Goal: Information Seeking & Learning: Learn about a topic

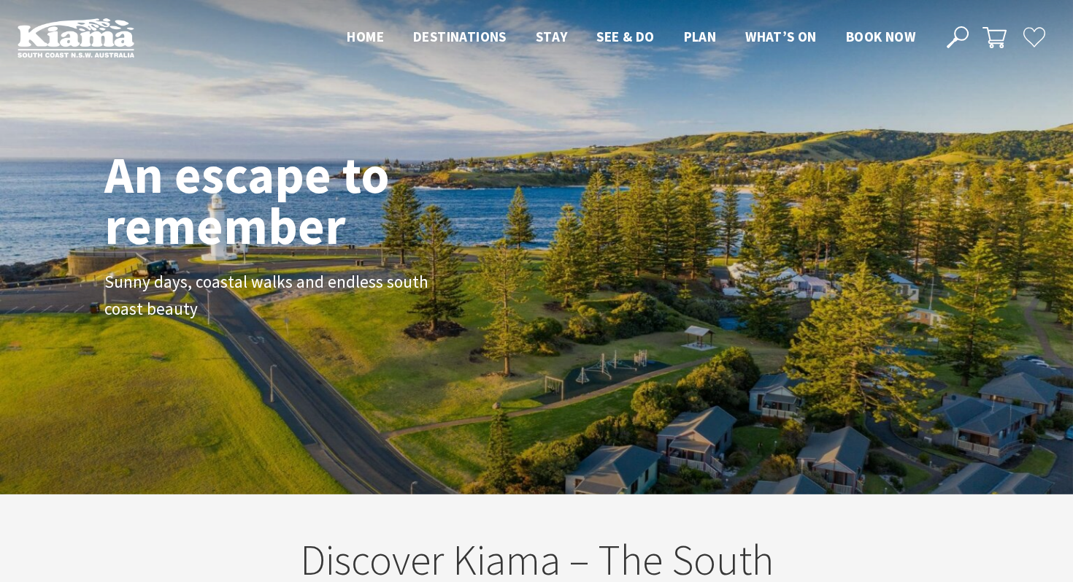
scroll to position [233, 1062]
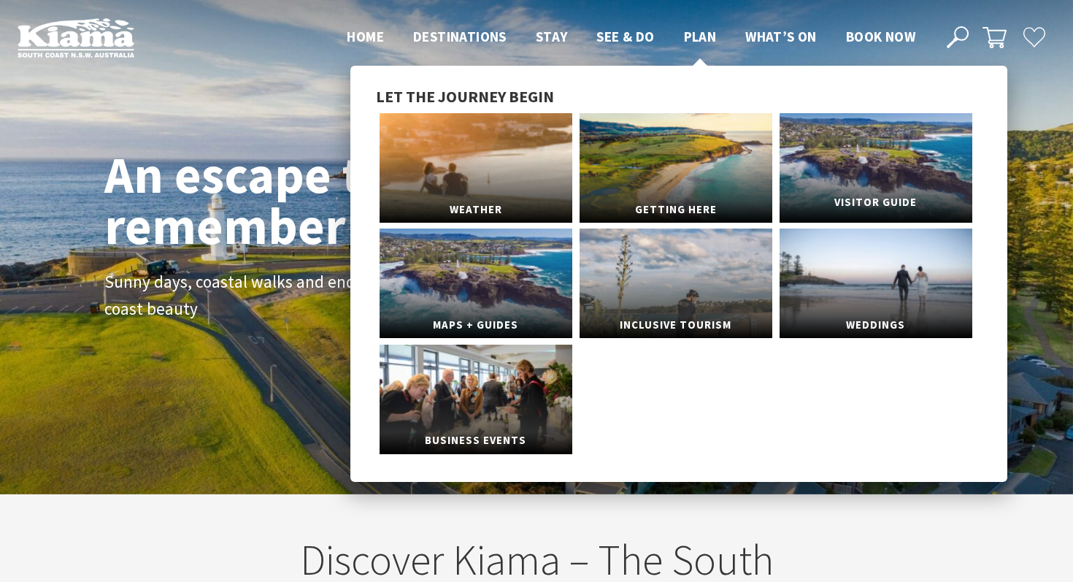
click at [861, 163] on link "Visitor Guide" at bounding box center [876, 167] width 193 height 109
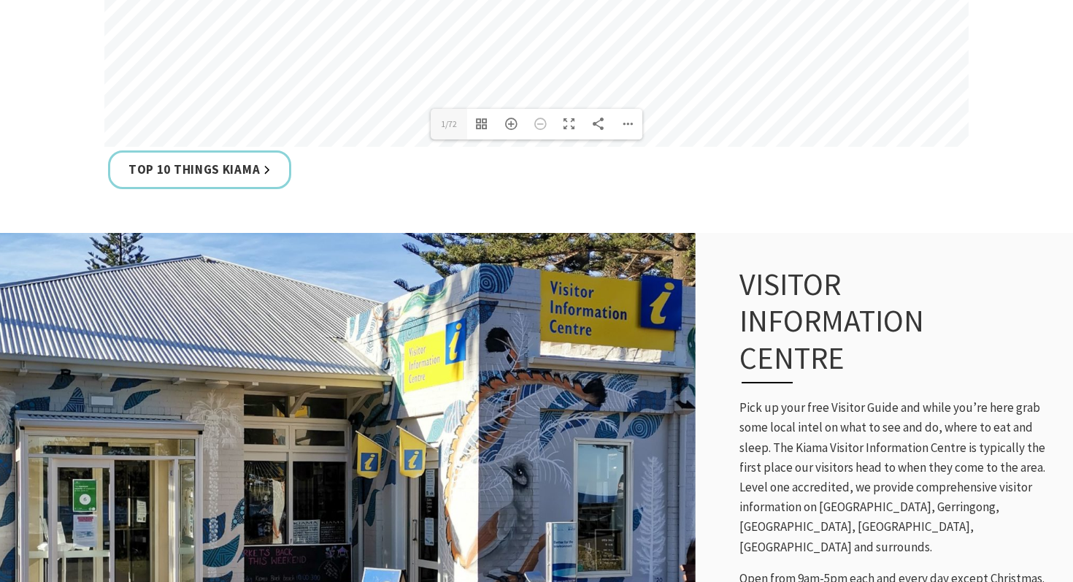
scroll to position [1086, 0]
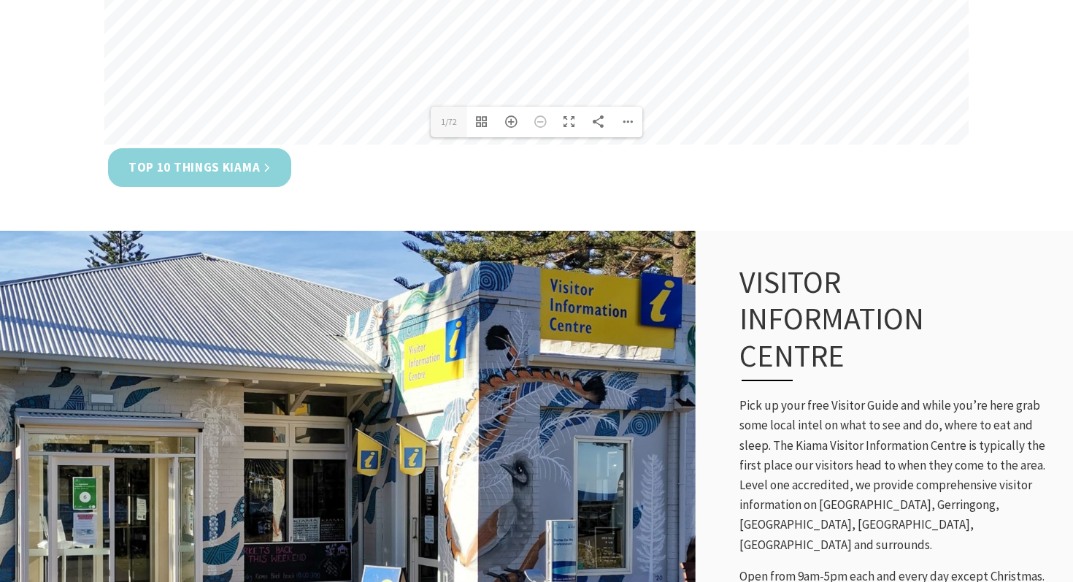
click at [250, 172] on link "Top 10 Things Kiama" at bounding box center [199, 167] width 183 height 39
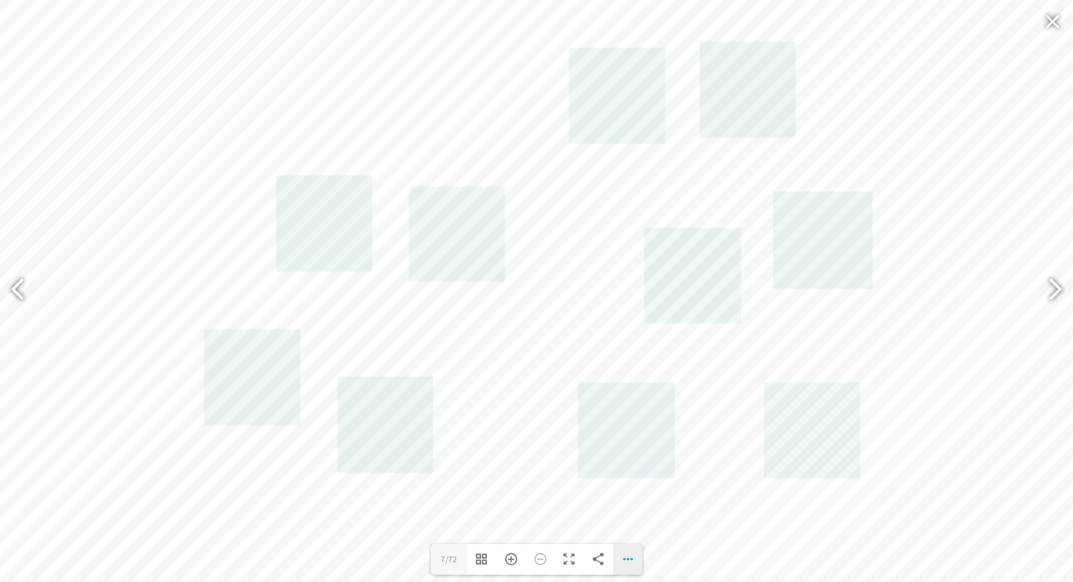
click at [634, 555] on div "Download PDF File Single Page Mode Goto First Page Goto Last Page Turn on/off S…" at bounding box center [627, 559] width 29 height 31
click at [600, 414] on span "Download PDF File" at bounding box center [563, 418] width 93 height 12
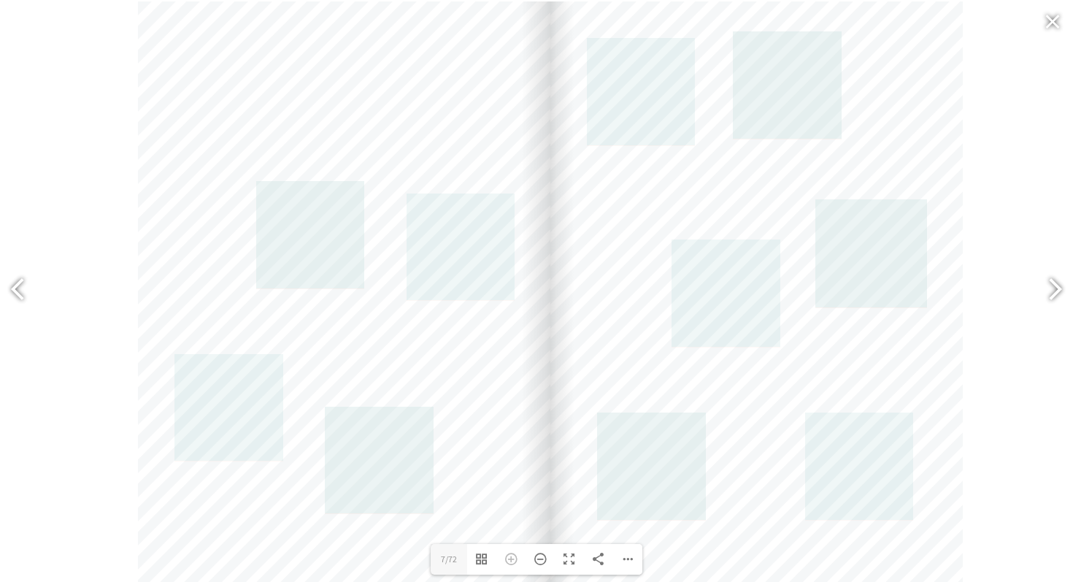
drag, startPoint x: 442, startPoint y: 191, endPoint x: 378, endPoint y: 191, distance: 63.5
click at [377, 191] on div at bounding box center [344, 293] width 412 height 584
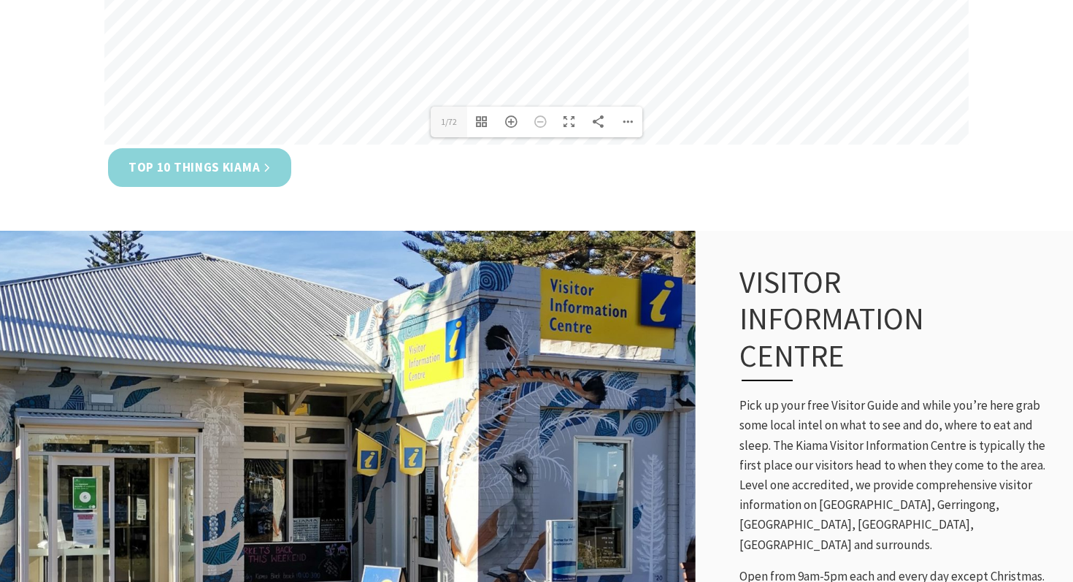
click at [235, 172] on link "Top 10 Things Kiama" at bounding box center [199, 167] width 183 height 39
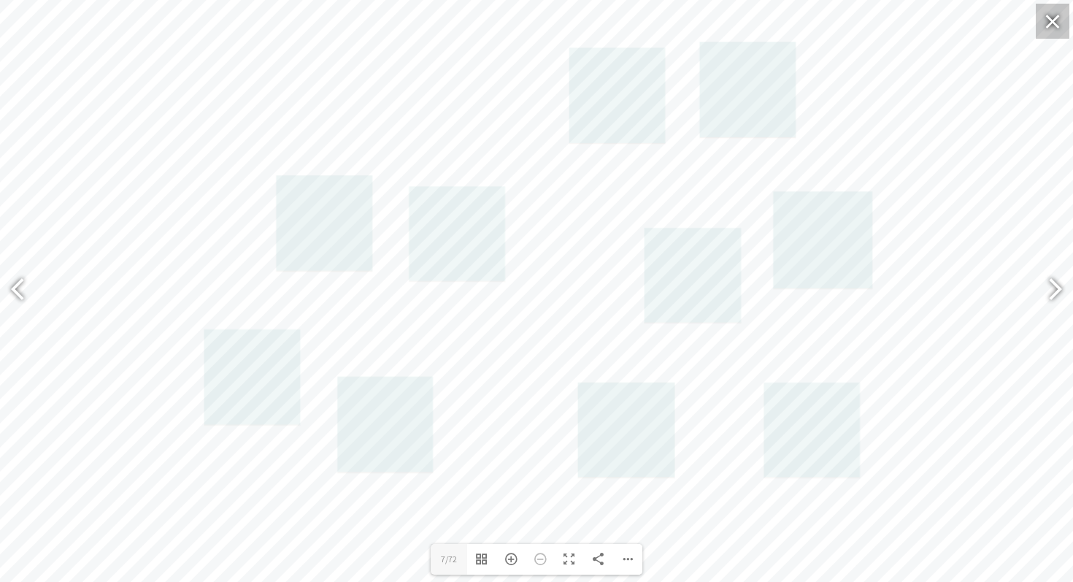
click at [1050, 18] on div at bounding box center [1053, 21] width 34 height 35
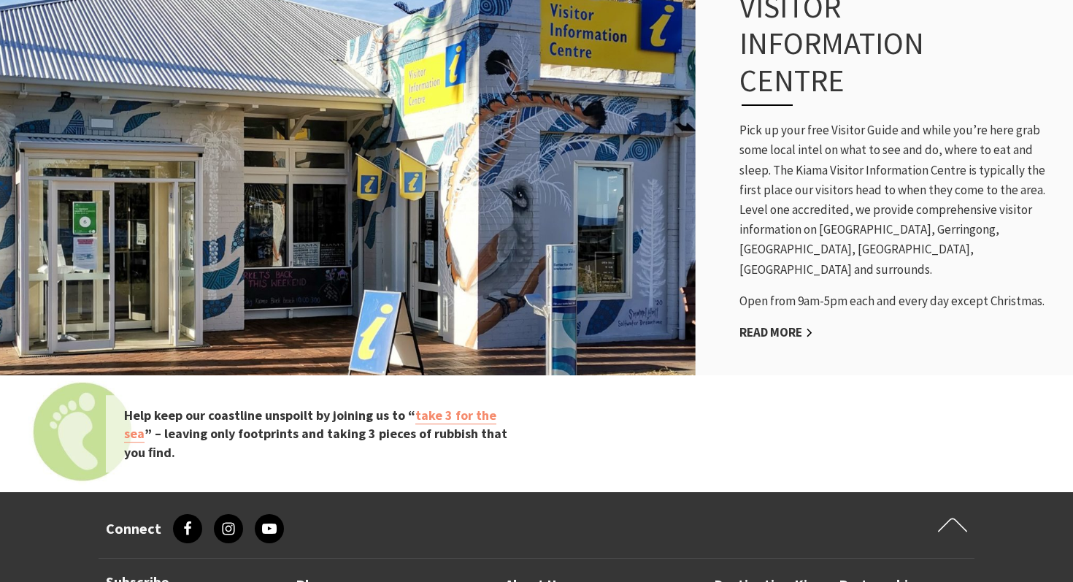
scroll to position [1364, 0]
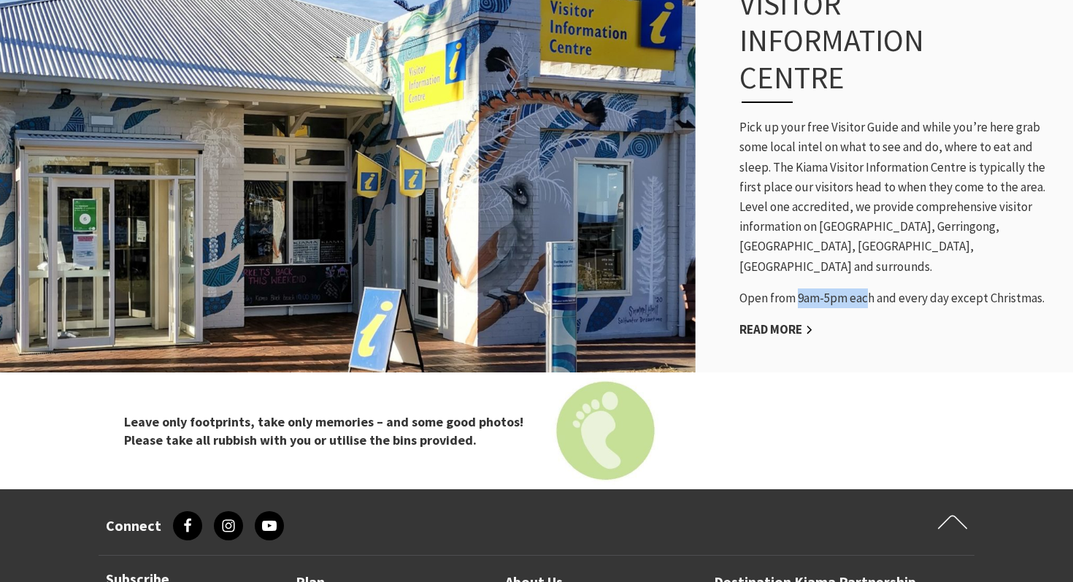
drag, startPoint x: 799, startPoint y: 288, endPoint x: 863, endPoint y: 287, distance: 63.5
click at [863, 288] on p "Open from 9am-5pm each and every day except Christmas." at bounding box center [898, 298] width 319 height 20
click at [904, 288] on p "Open from 9am-5pm each and every day except Christmas." at bounding box center [898, 298] width 319 height 20
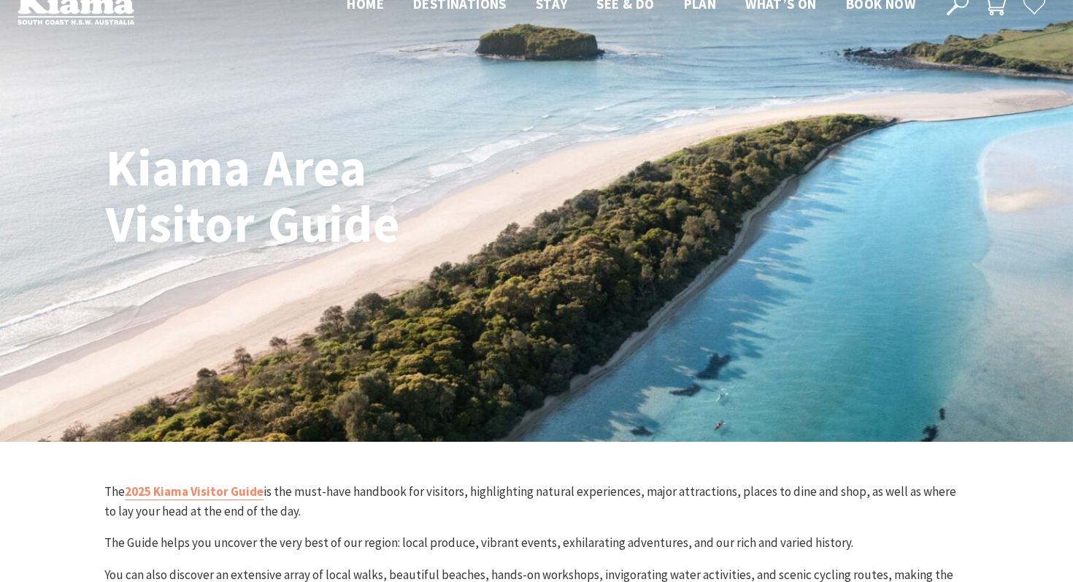
scroll to position [0, 0]
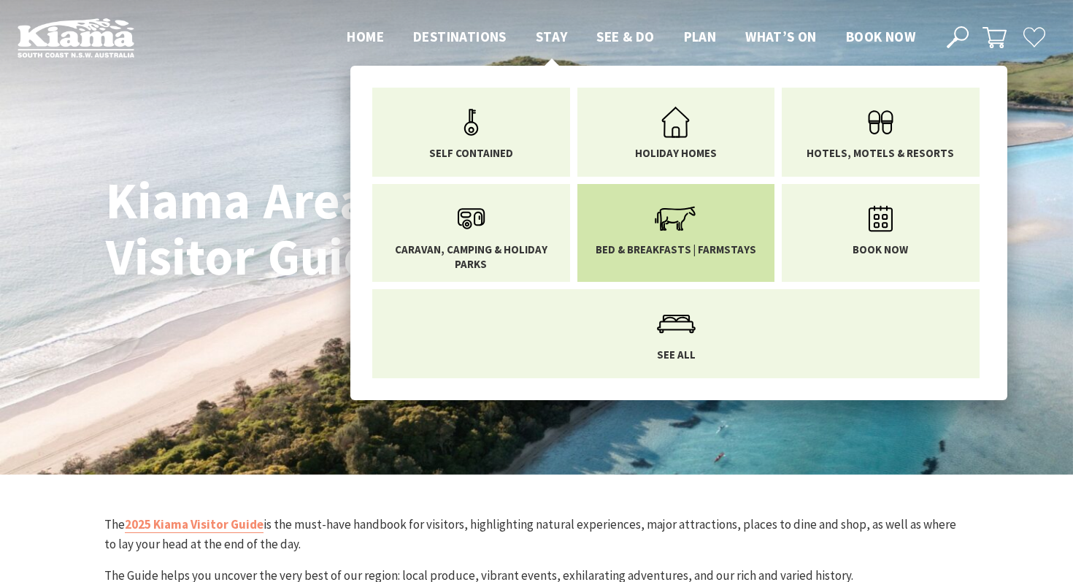
click at [626, 221] on link "Bed & Breakfasts | Farmstays" at bounding box center [676, 225] width 176 height 61
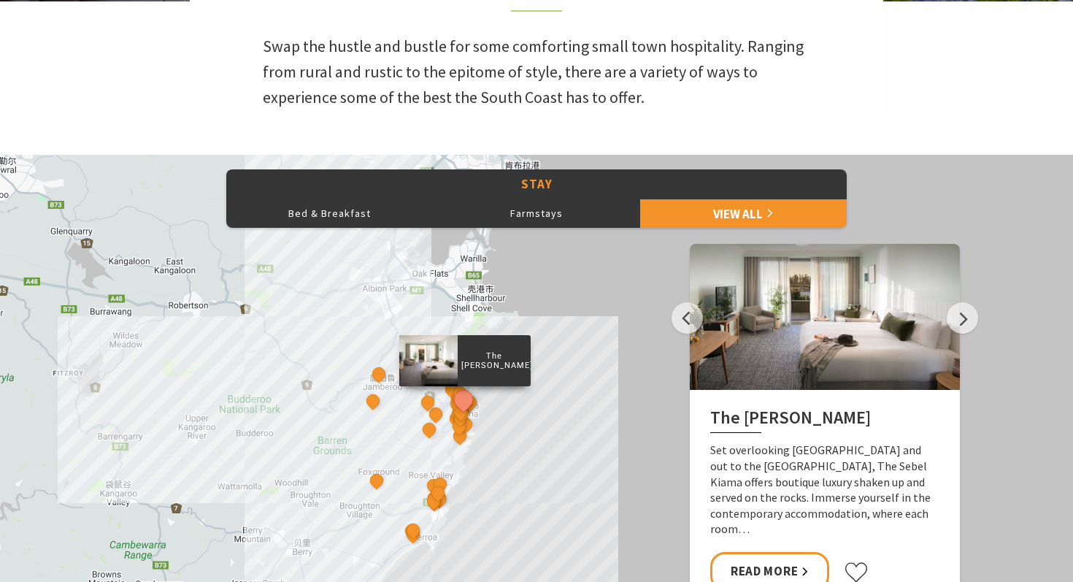
scroll to position [489, 0]
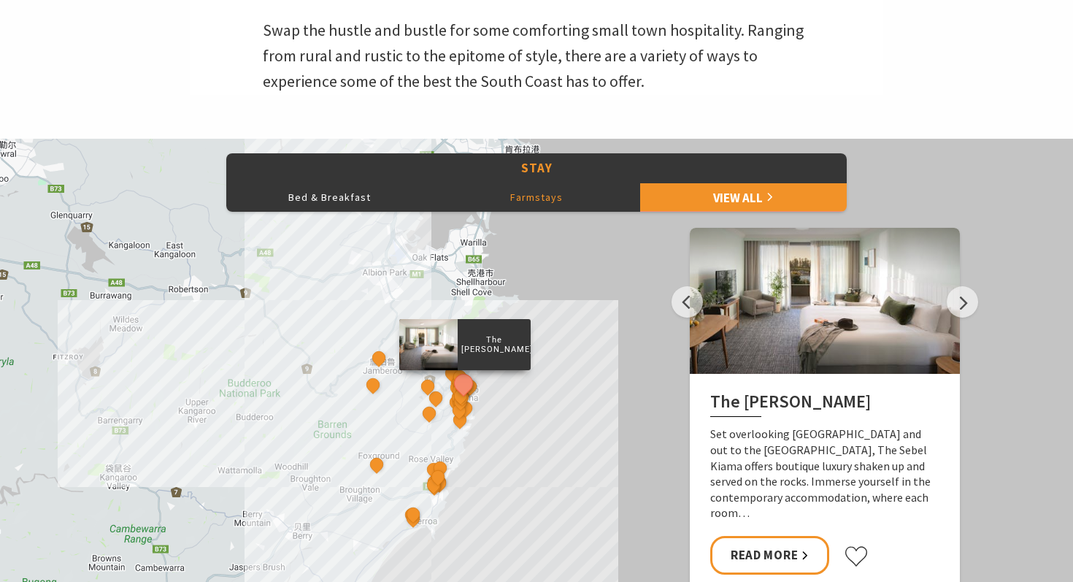
click at [577, 197] on button "Farmstays" at bounding box center [536, 196] width 207 height 29
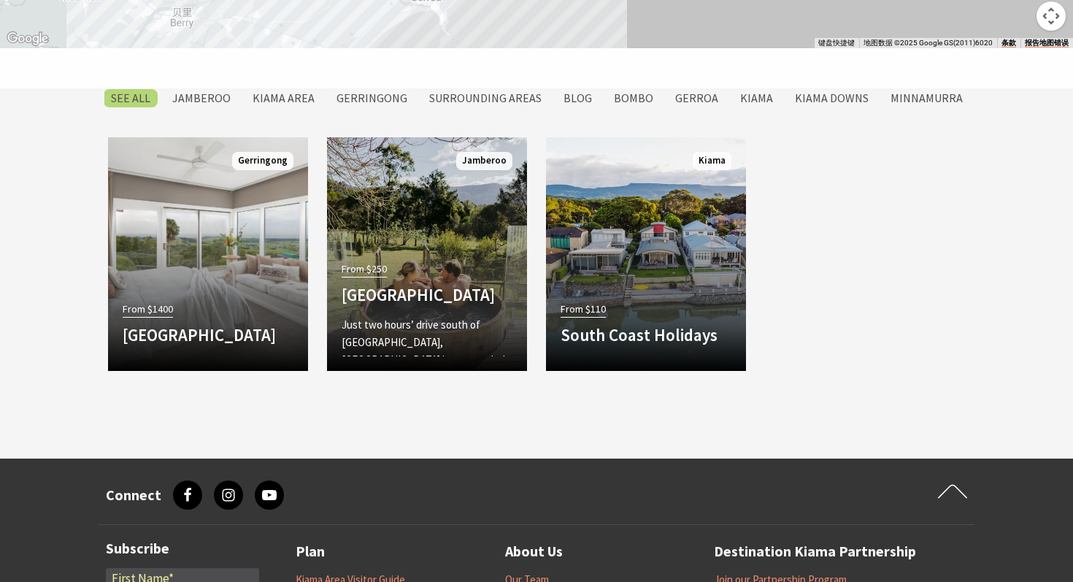
scroll to position [1106, 0]
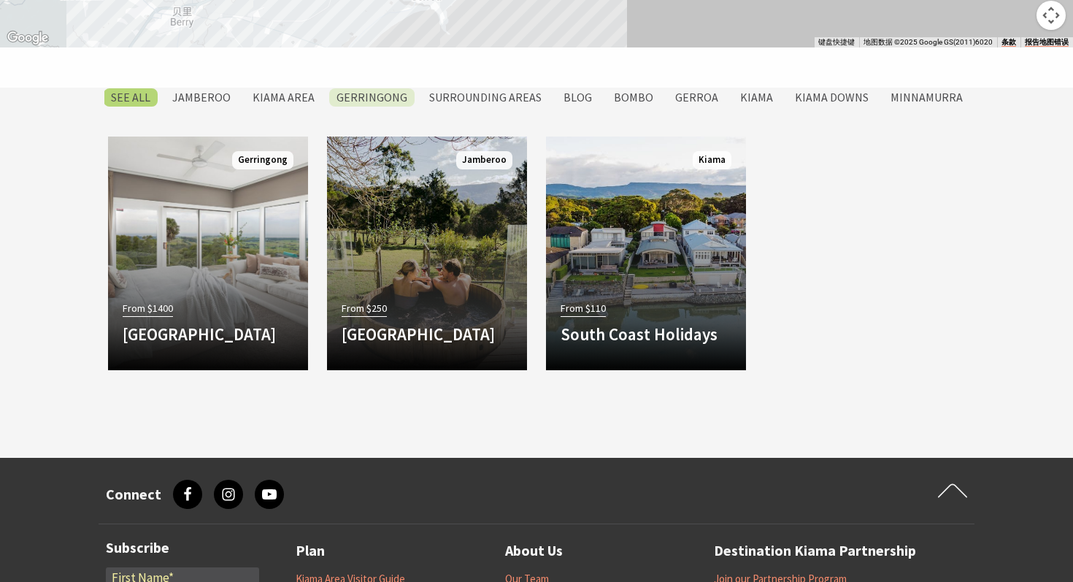
click at [353, 90] on label "Gerringong" at bounding box center [371, 97] width 85 height 18
click at [0, 0] on input "Gerringong" at bounding box center [0, 0] width 0 height 0
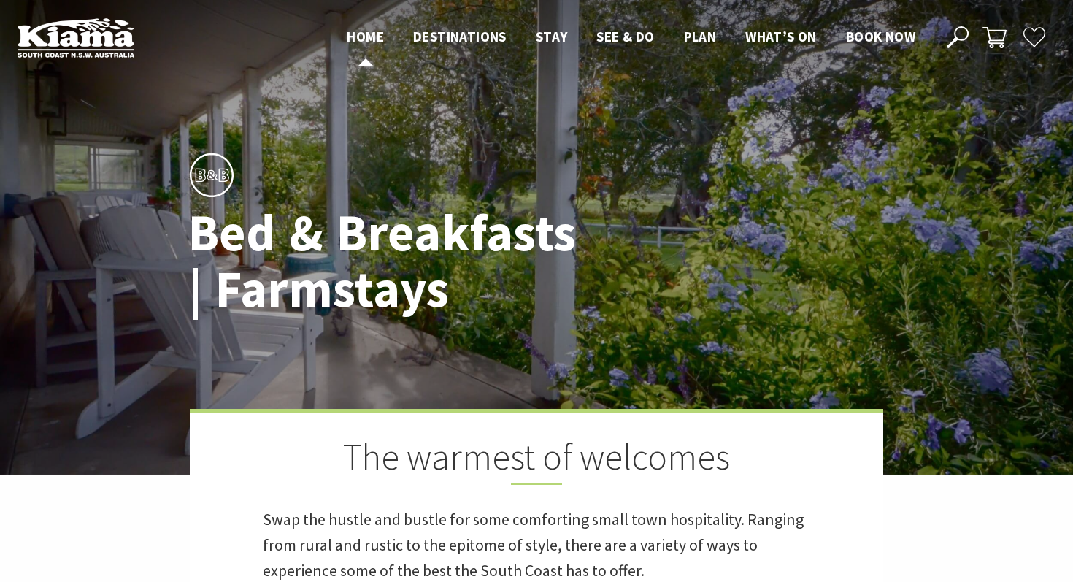
click at [366, 36] on span "Home" at bounding box center [365, 37] width 37 height 18
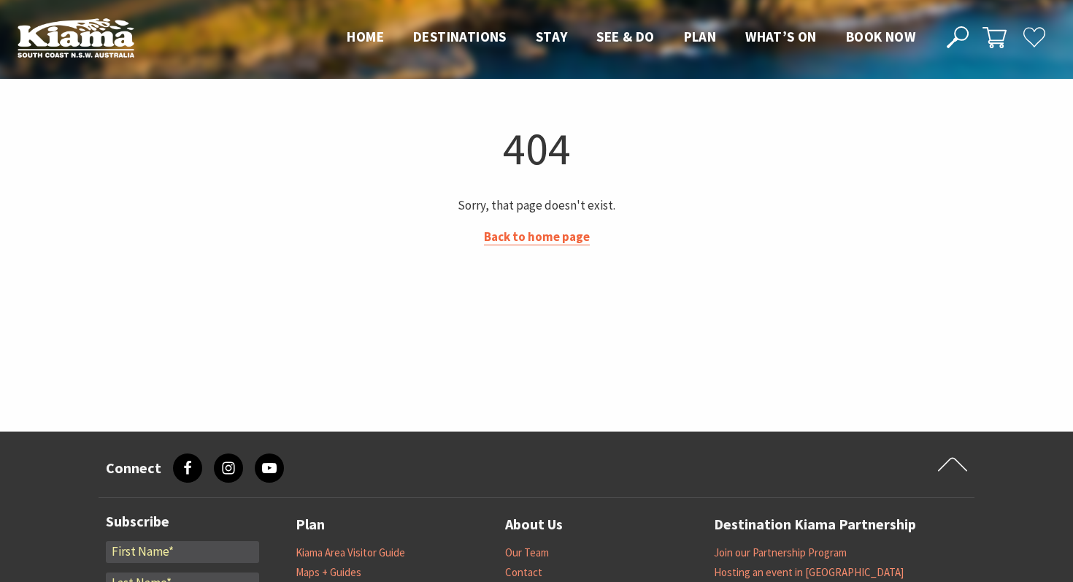
click at [501, 241] on link "Back to home page" at bounding box center [537, 236] width 106 height 17
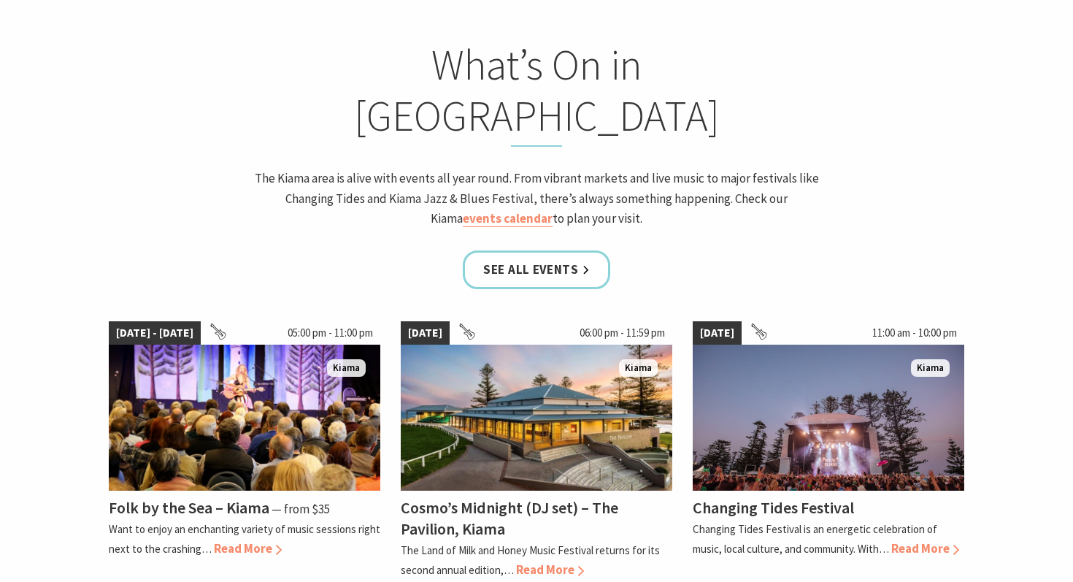
scroll to position [1211, 0]
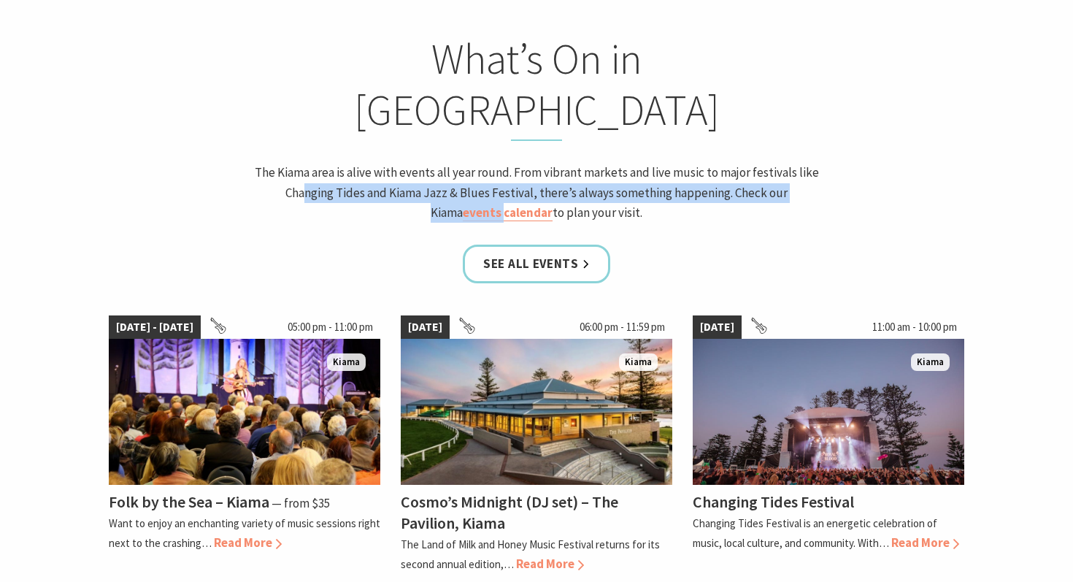
drag, startPoint x: 270, startPoint y: 112, endPoint x: 401, endPoint y: 136, distance: 133.6
click at [402, 163] on p "The Kiama area is alive with events all year round. From vibrant markets and li…" at bounding box center [536, 193] width 572 height 60
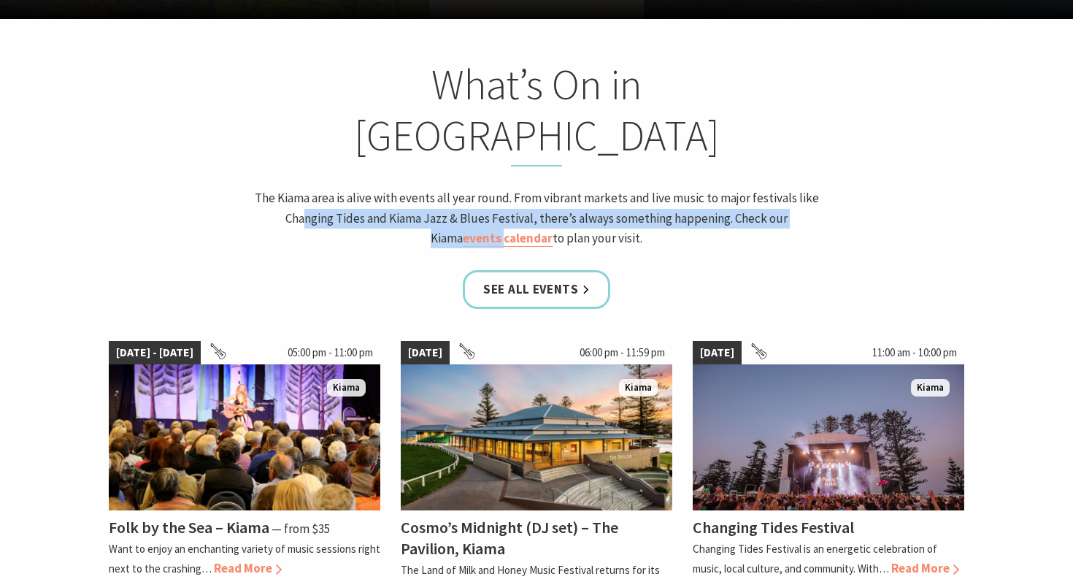
scroll to position [1190, 0]
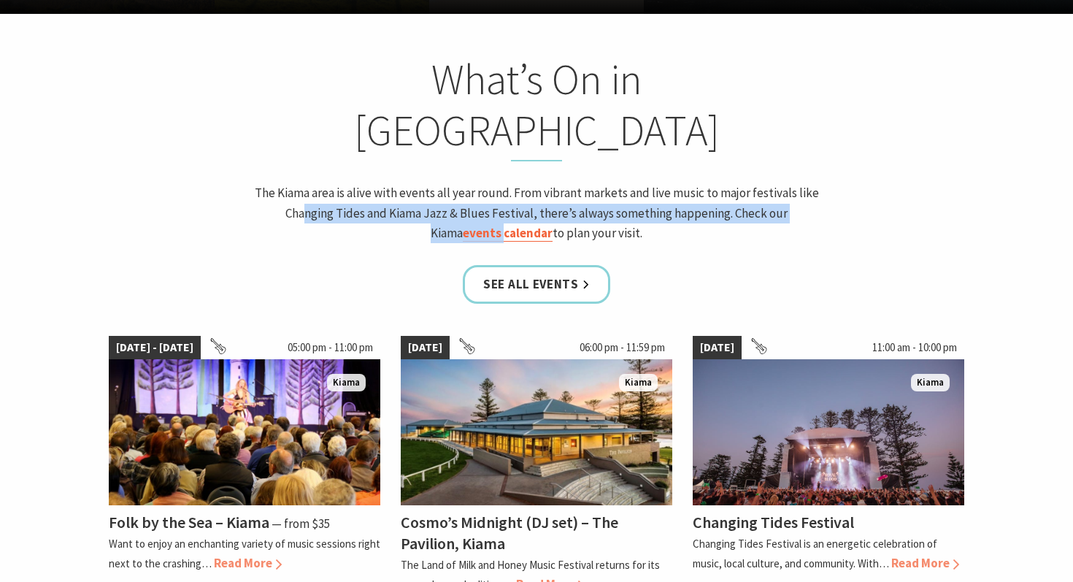
click at [553, 225] on link "events calendar" at bounding box center [508, 233] width 90 height 17
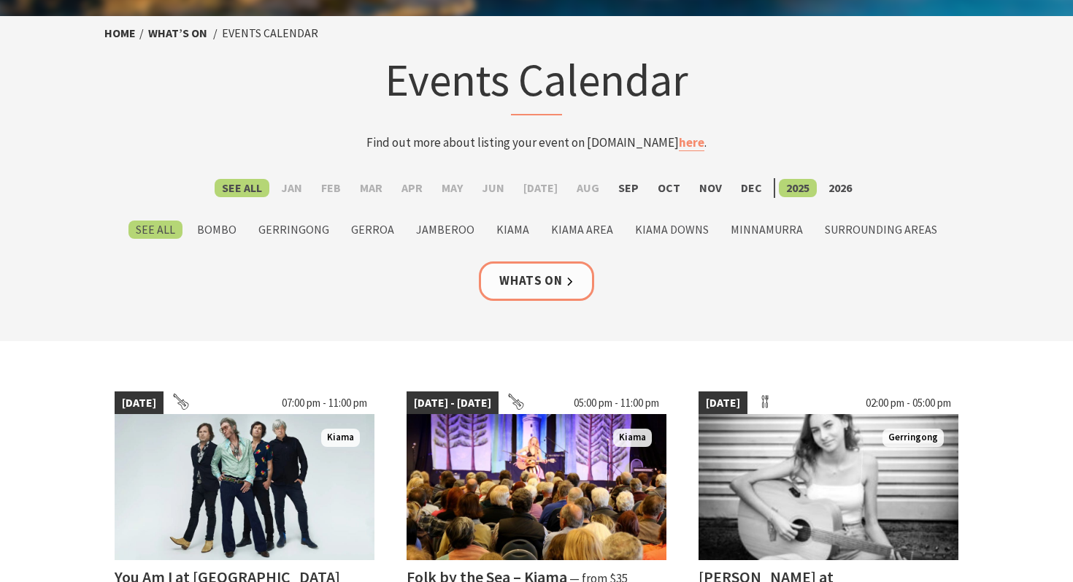
scroll to position [73, 0]
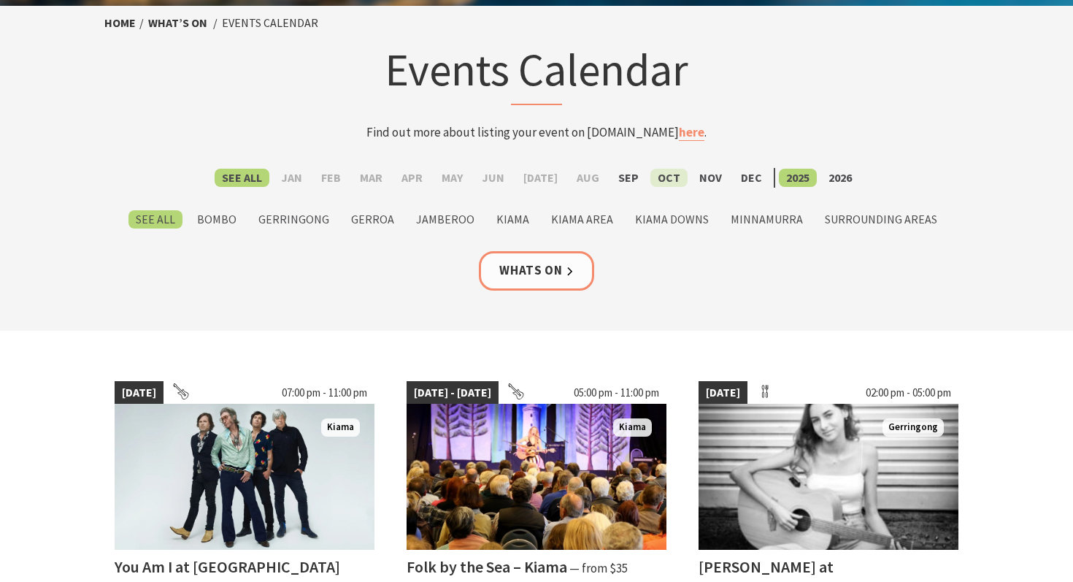
click at [658, 172] on label "Oct" at bounding box center [668, 178] width 37 height 18
click at [0, 0] on input "Oct" at bounding box center [0, 0] width 0 height 0
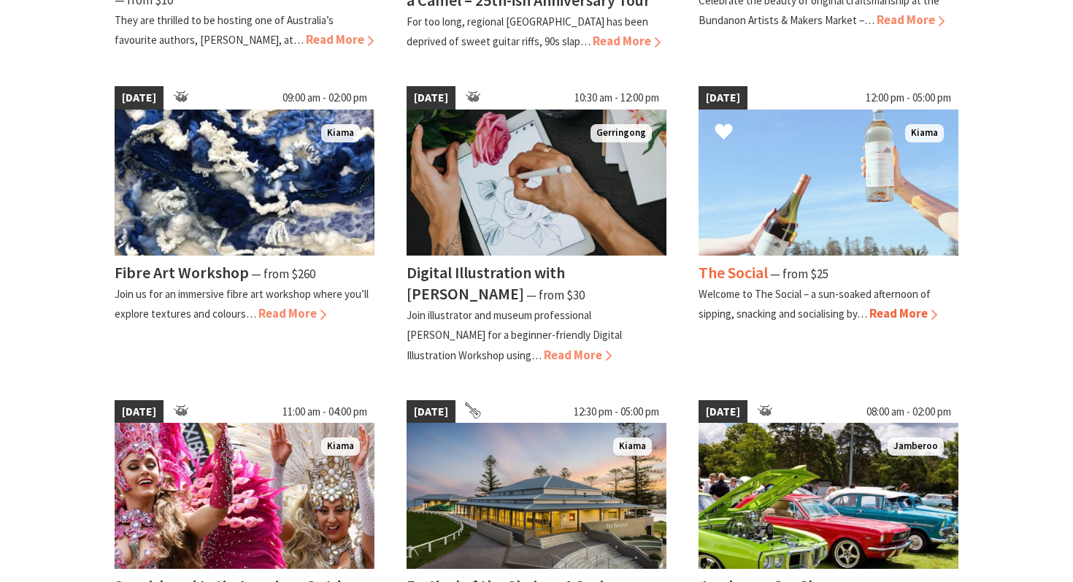
scroll to position [1098, 0]
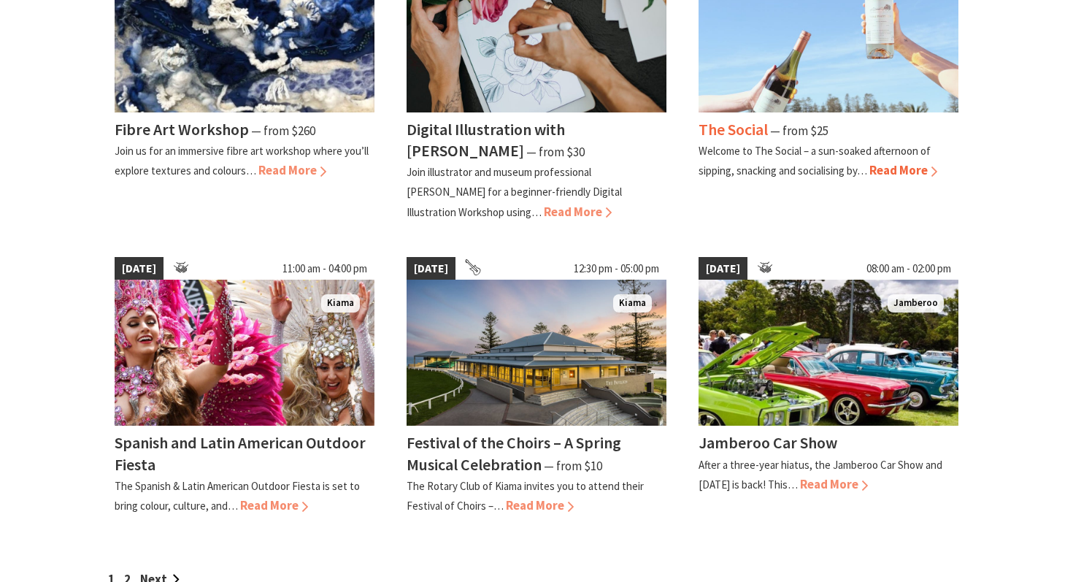
click at [922, 170] on span "Read More" at bounding box center [903, 170] width 68 height 16
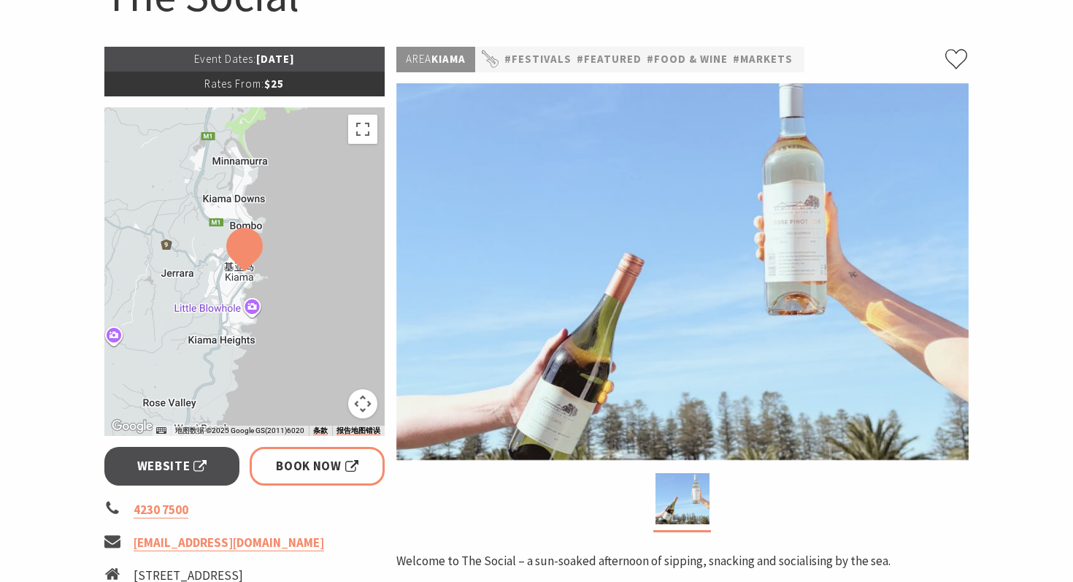
scroll to position [174, 0]
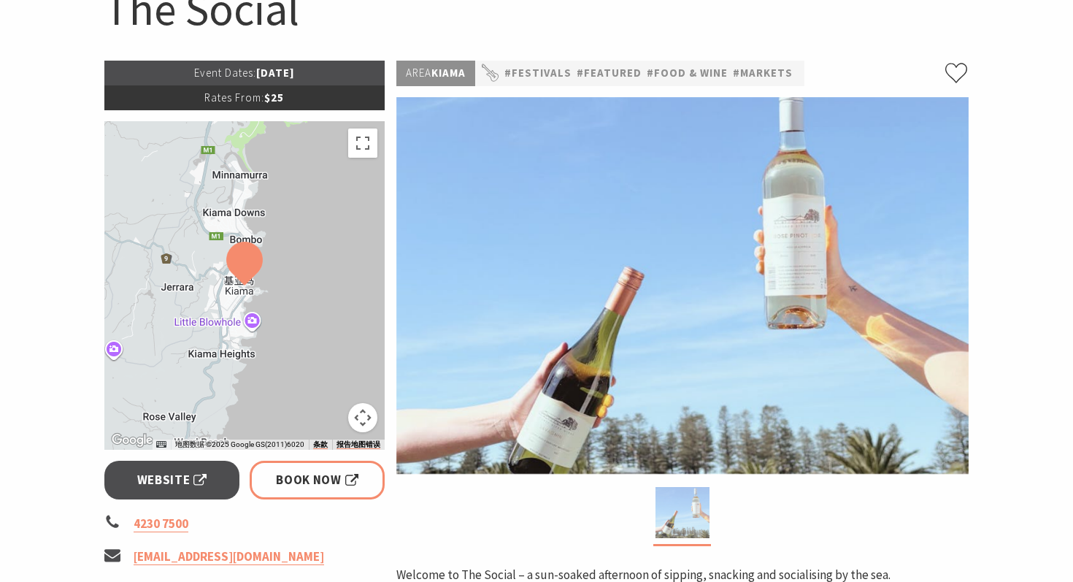
click at [687, 506] on img at bounding box center [682, 512] width 54 height 51
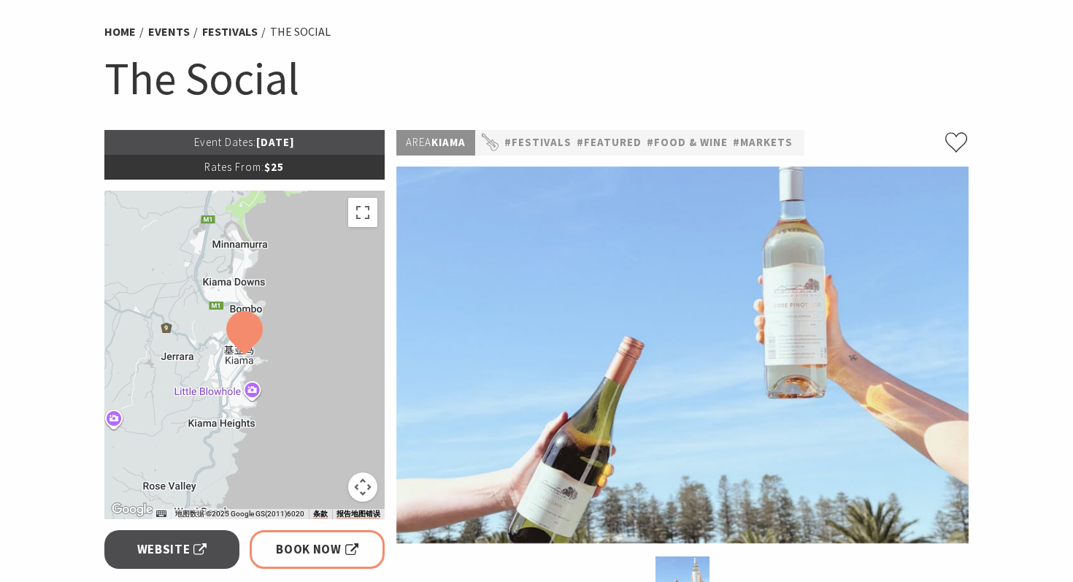
scroll to position [126, 0]
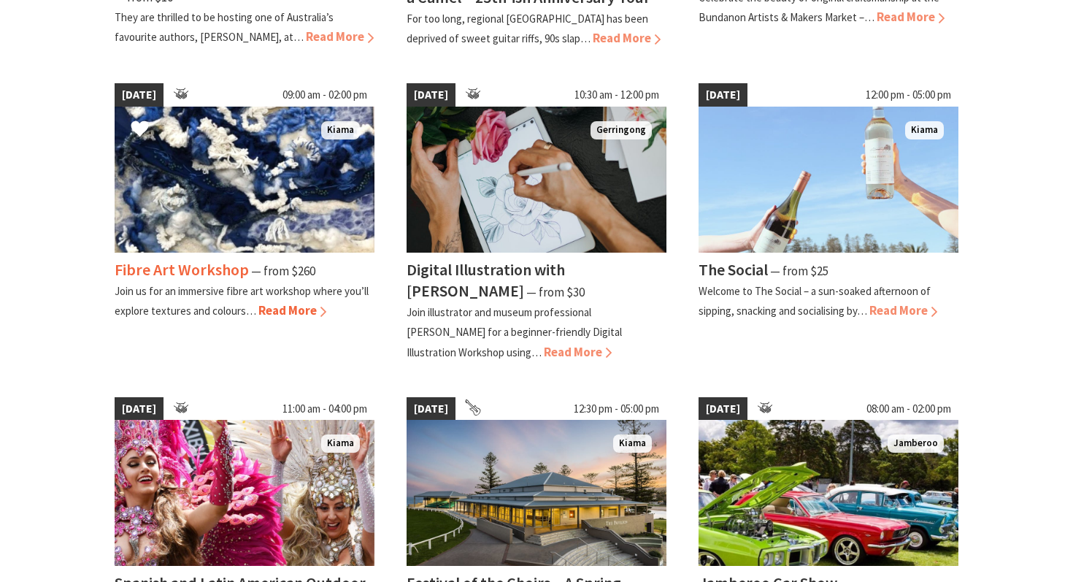
scroll to position [957, 0]
